Goal: Information Seeking & Learning: Learn about a topic

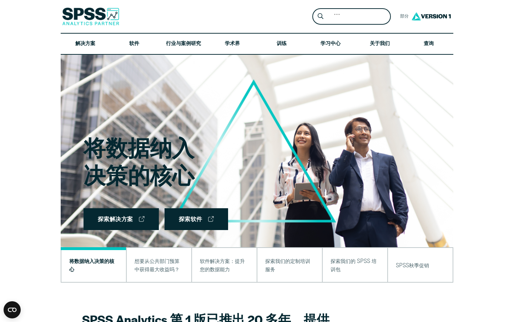
click at [362, 170] on img at bounding box center [257, 151] width 393 height 192
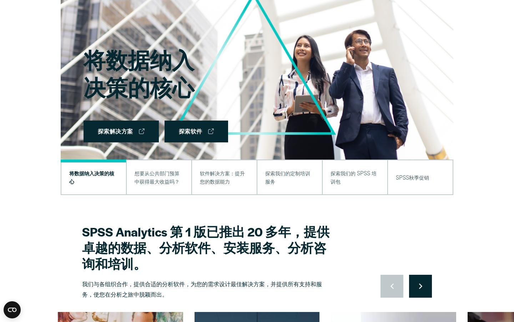
scroll to position [89, 0]
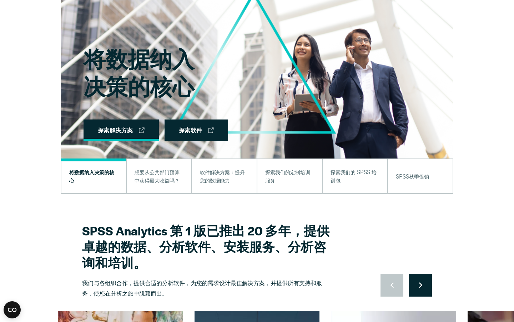
click at [135, 134] on link "探索解决方案" at bounding box center [121, 130] width 75 height 22
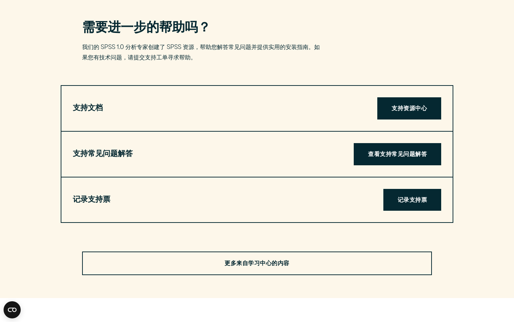
scroll to position [1850, 0]
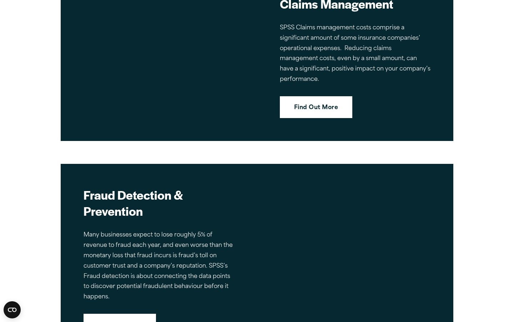
scroll to position [1426, 0]
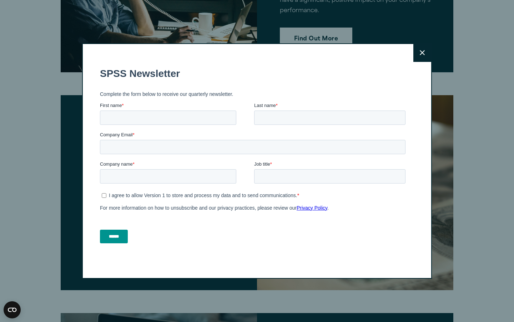
click at [206, 109] on div "First name *" at bounding box center [177, 112] width 154 height 23
click at [423, 53] on icon at bounding box center [422, 52] width 5 height 5
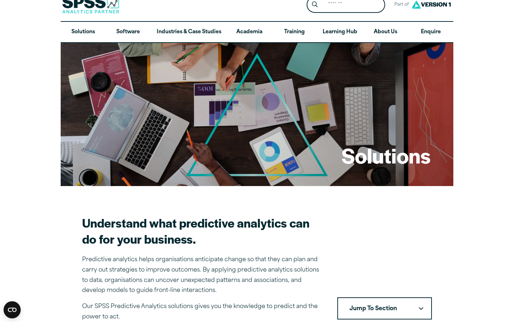
scroll to position [0, 0]
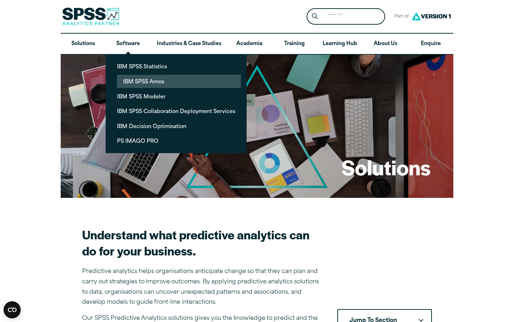
click at [143, 82] on link "IBM SPSS Amos" at bounding box center [180, 81] width 124 height 13
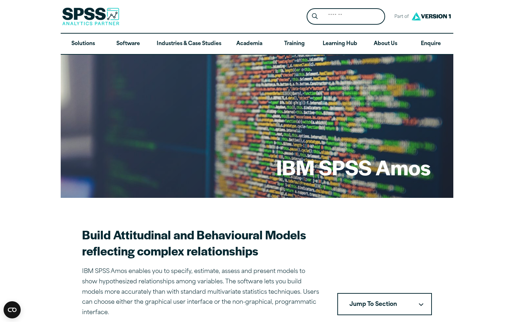
click at [375, 297] on button "Jump To Section" at bounding box center [385, 304] width 95 height 22
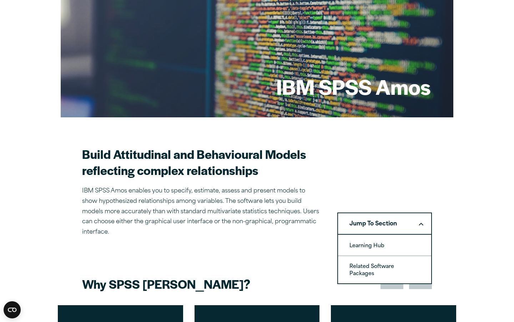
scroll to position [82, 0]
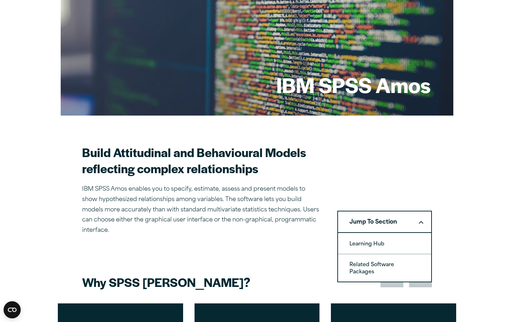
click at [401, 156] on section "Build Attitudinal and Behavioural Models reflecting complex relationships IBM S…" at bounding box center [257, 189] width 350 height 91
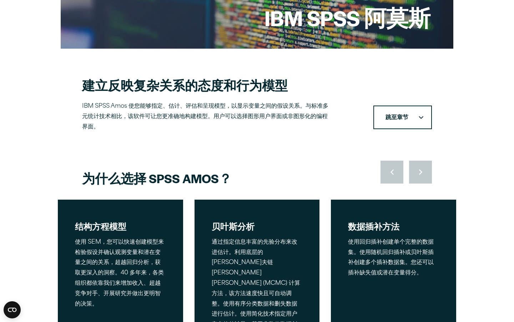
scroll to position [0, 0]
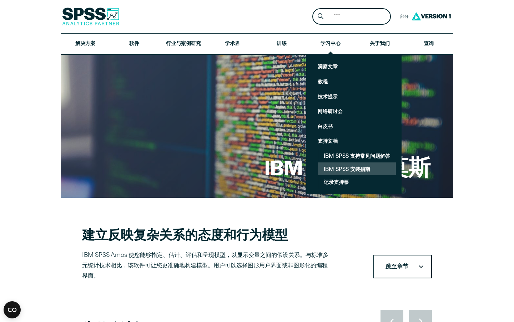
click at [350, 170] on font "IBM SPSS 安装指南" at bounding box center [347, 169] width 46 height 5
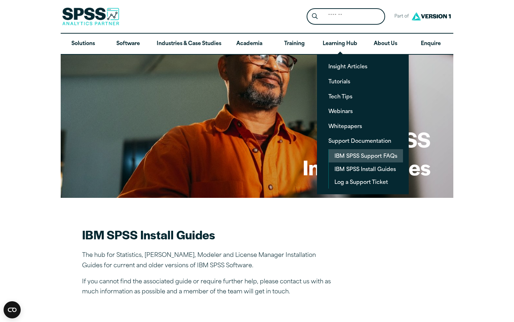
click at [375, 158] on link "IBM SPSS Support FAQs" at bounding box center [366, 155] width 74 height 13
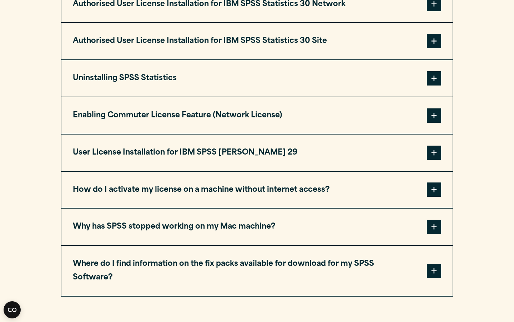
scroll to position [796, 0]
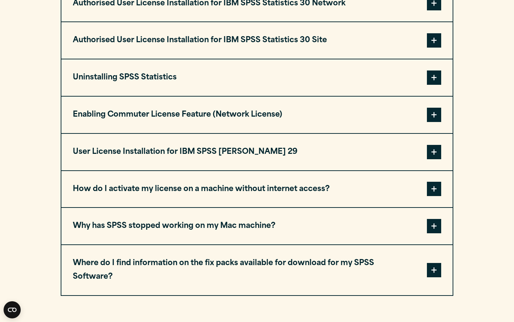
click at [433, 226] on span at bounding box center [434, 226] width 14 height 14
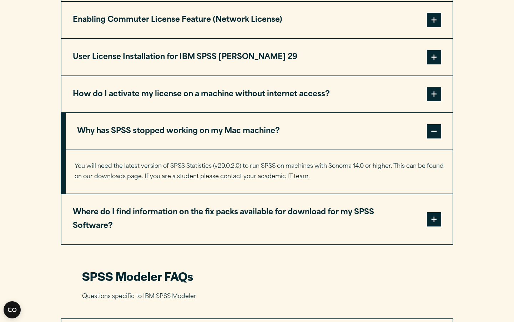
scroll to position [890, 0]
click at [424, 58] on button "User License Installation for IBM SPSS AMOS 29" at bounding box center [257, 57] width 392 height 36
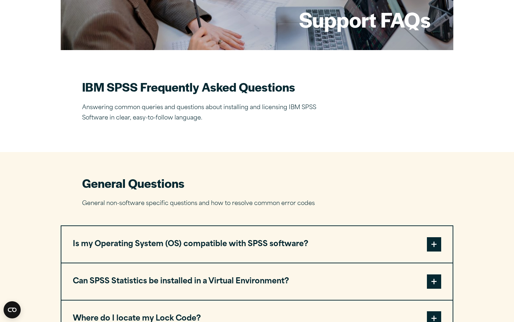
scroll to position [0, 0]
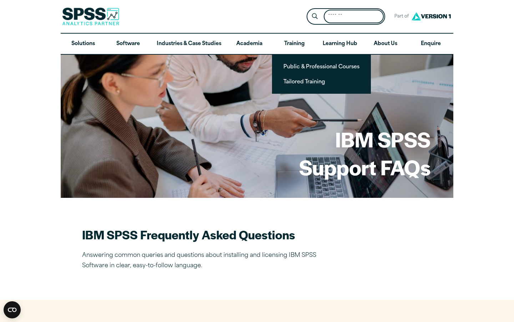
click at [353, 18] on input "Search for:" at bounding box center [354, 17] width 60 height 14
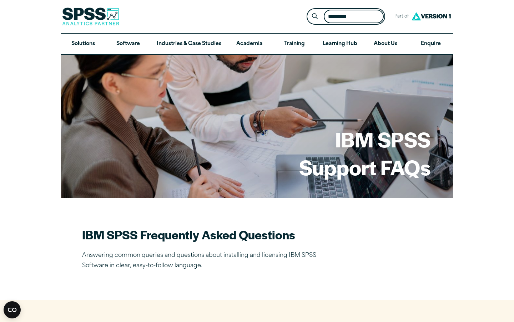
type input "*********"
click at [309, 10] on button "Submit Site Search" at bounding box center [315, 16] width 13 height 13
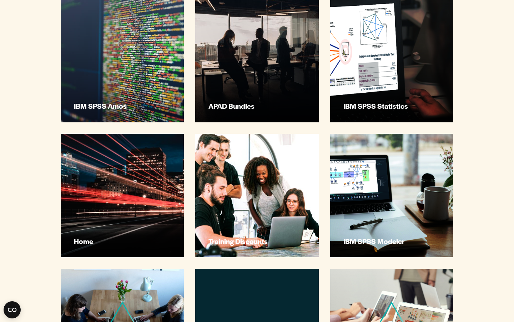
scroll to position [261, 0]
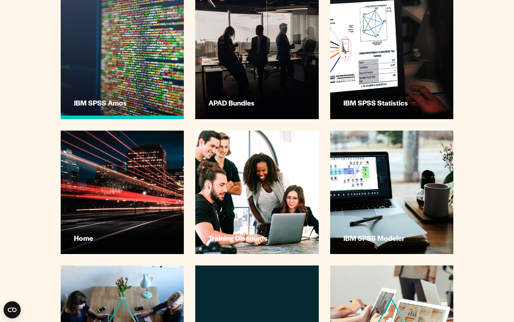
click at [150, 98] on h3 "IBM SPSS Amos" at bounding box center [123, 102] width 99 height 9
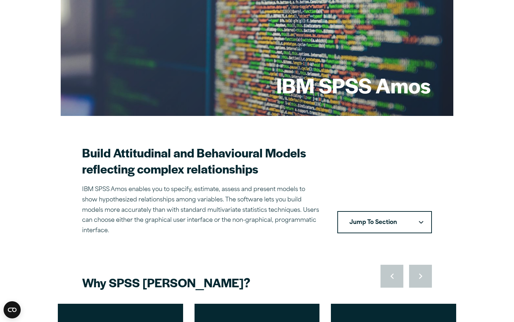
scroll to position [83, 0]
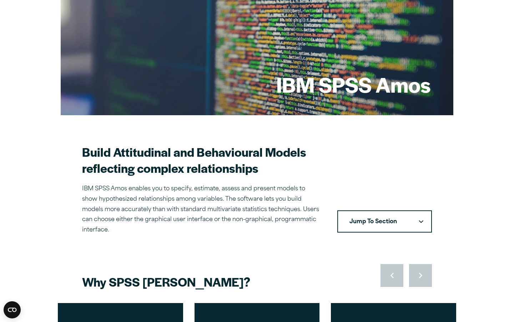
click at [383, 210] on button "Jump To Section" at bounding box center [385, 221] width 95 height 22
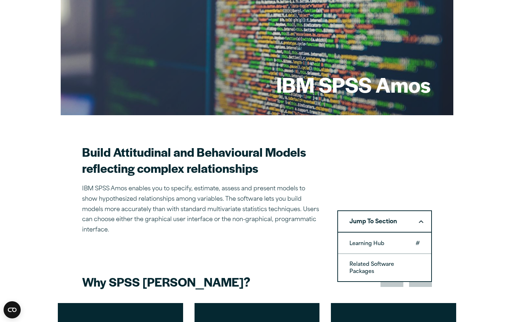
click at [377, 233] on link "Learning Hub" at bounding box center [384, 243] width 93 height 20
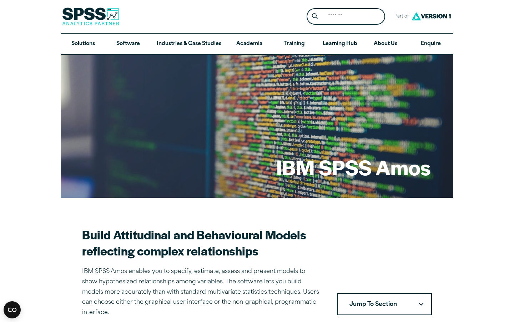
scroll to position [27, 0]
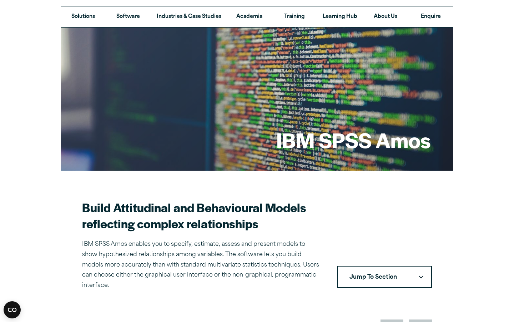
click at [283, 89] on div "IBM SPSS Amos" at bounding box center [257, 99] width 393 height 143
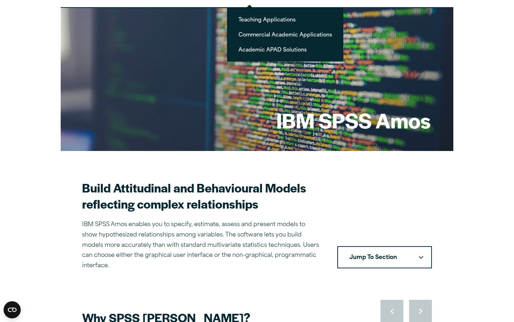
scroll to position [49, 0]
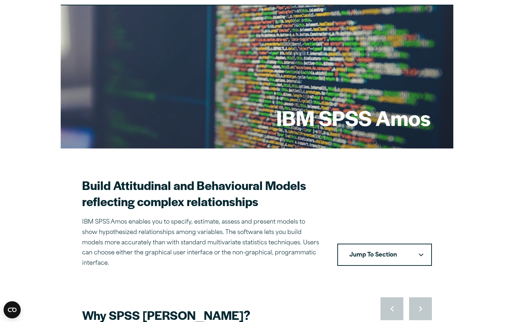
click at [365, 243] on button "Jump To Section" at bounding box center [385, 254] width 95 height 22
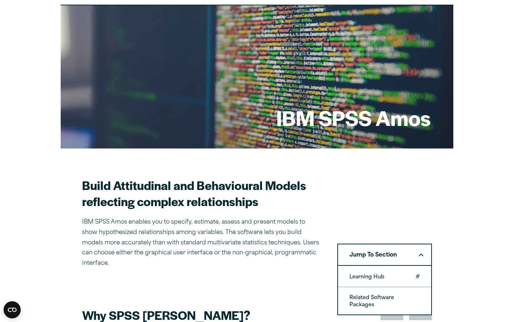
click at [366, 266] on link "Learning Hub" at bounding box center [384, 276] width 93 height 20
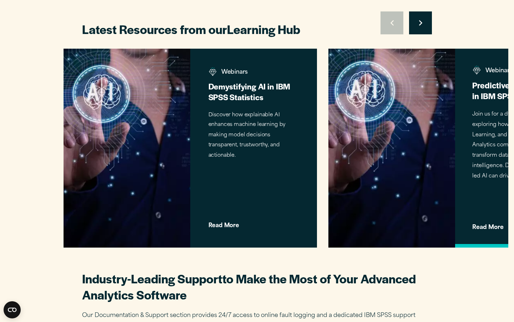
scroll to position [834, 0]
